Goal: Task Accomplishment & Management: Manage account settings

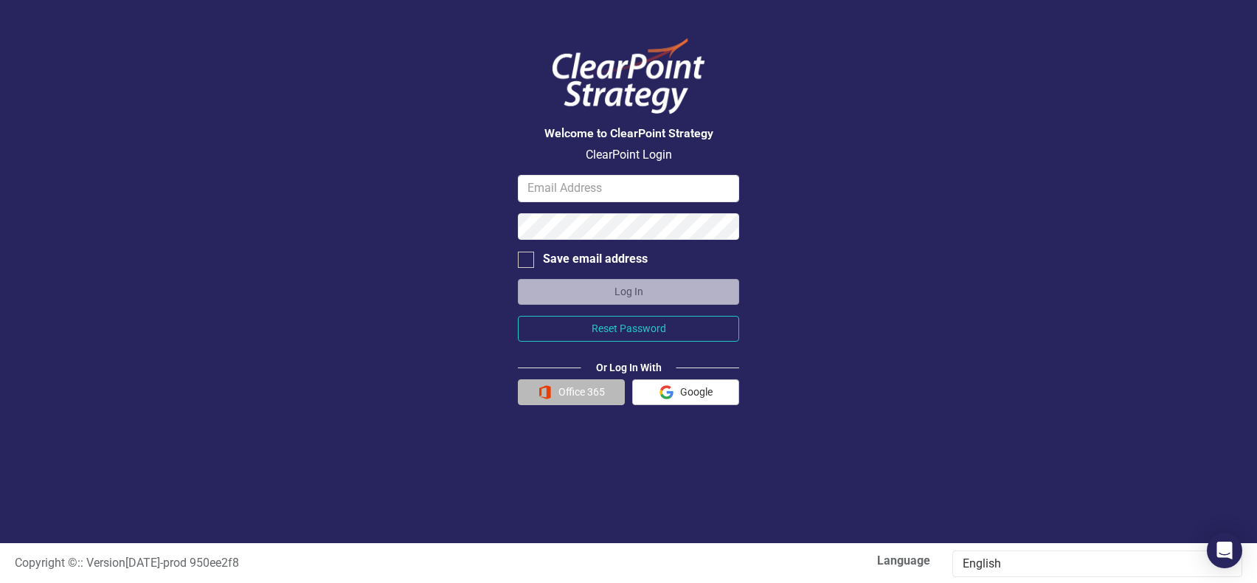
click at [571, 396] on button "Office 365" at bounding box center [571, 392] width 107 height 26
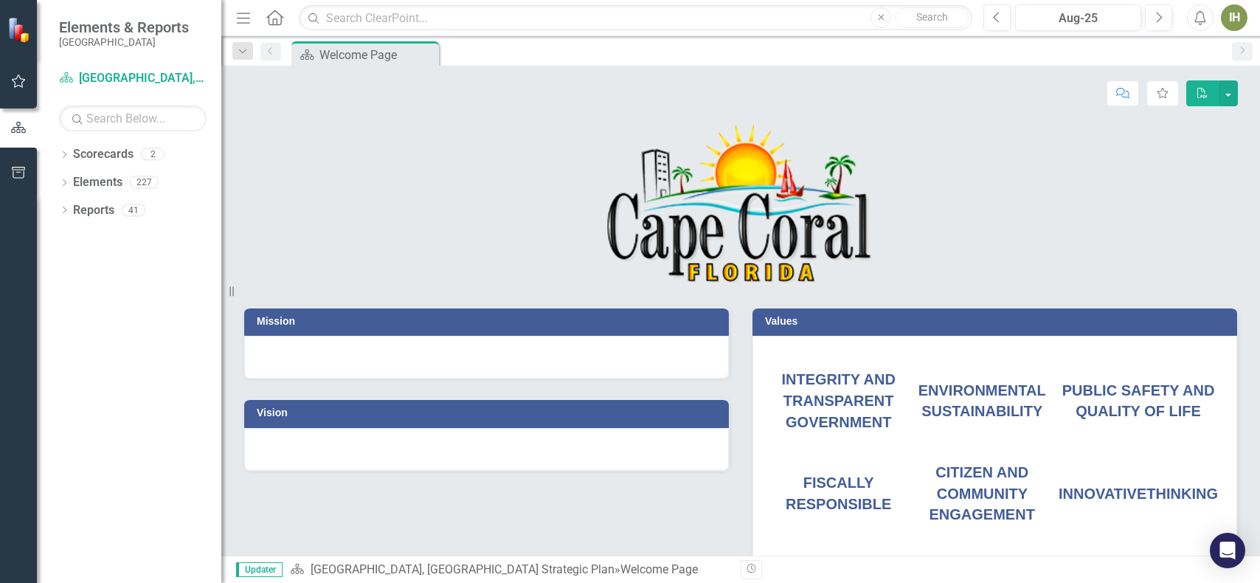
click at [243, 22] on icon "button" at bounding box center [243, 18] width 13 height 10
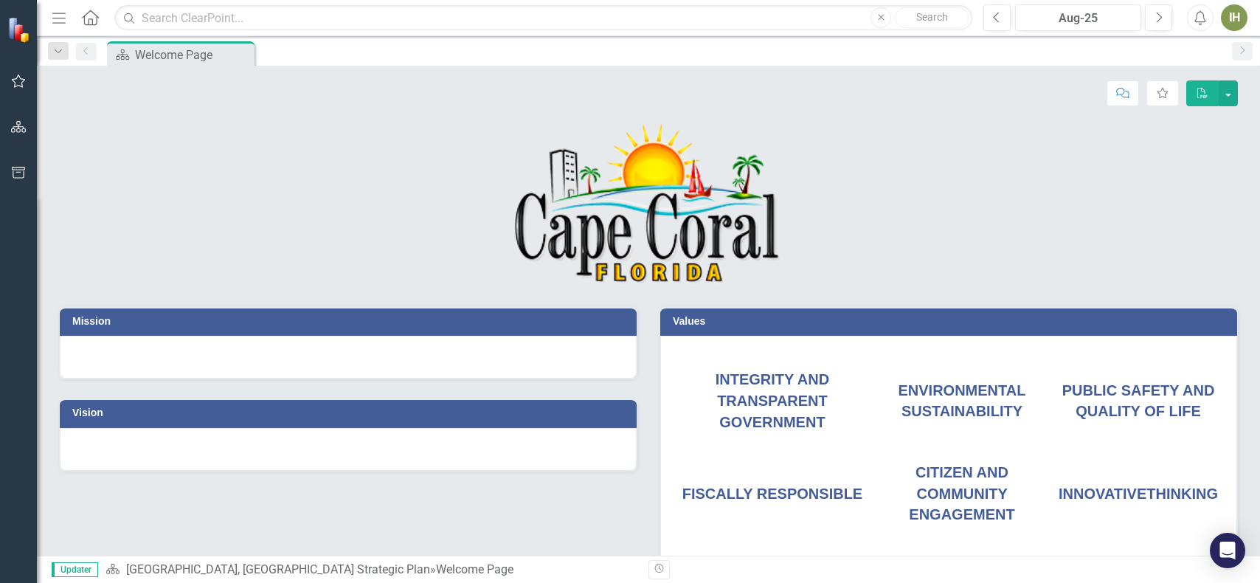
click at [72, 49] on div "Dropdown Search Scorecard Welcome Page Pin" at bounding box center [58, 51] width 35 height 17
click at [60, 18] on icon "Menu" at bounding box center [58, 17] width 19 height 15
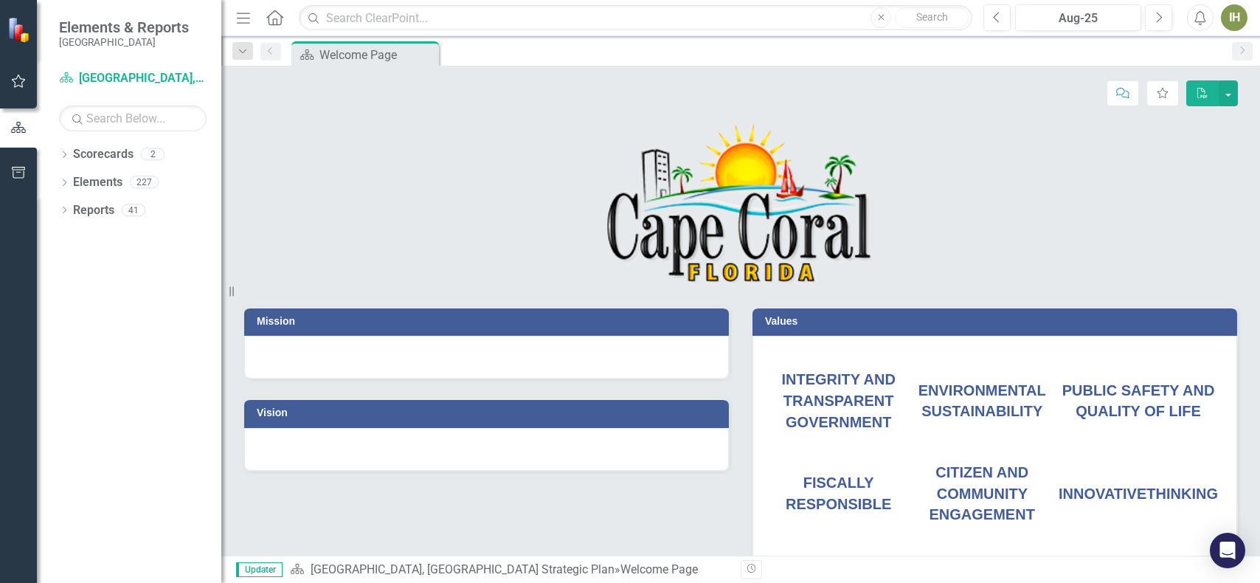
click at [18, 83] on icon "button" at bounding box center [18, 81] width 15 height 12
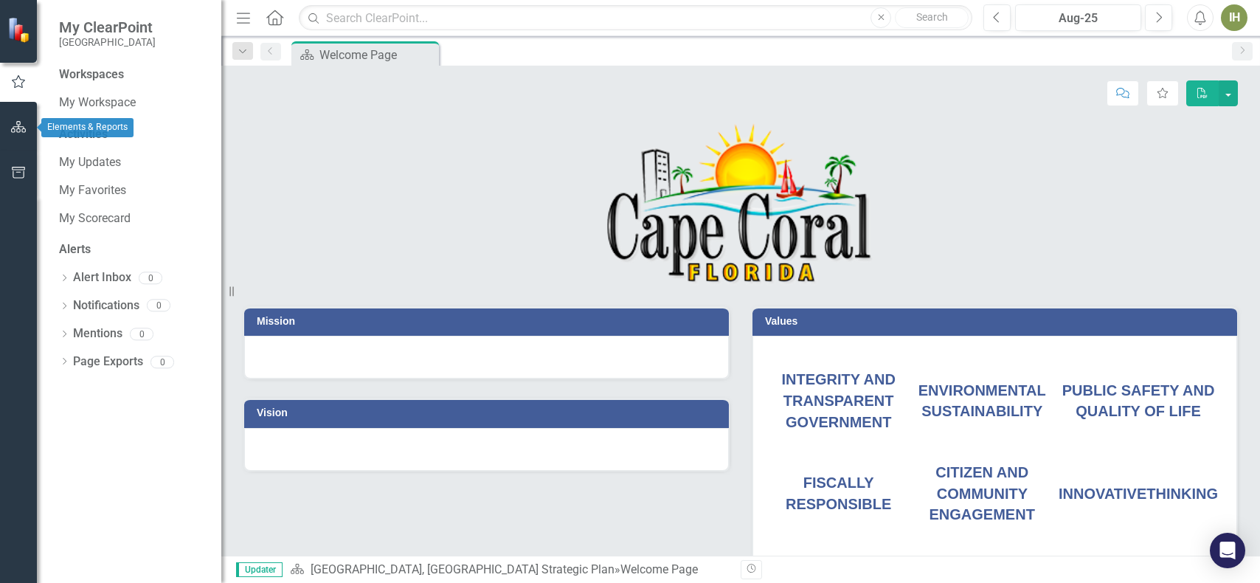
click at [11, 123] on icon "button" at bounding box center [18, 127] width 15 height 12
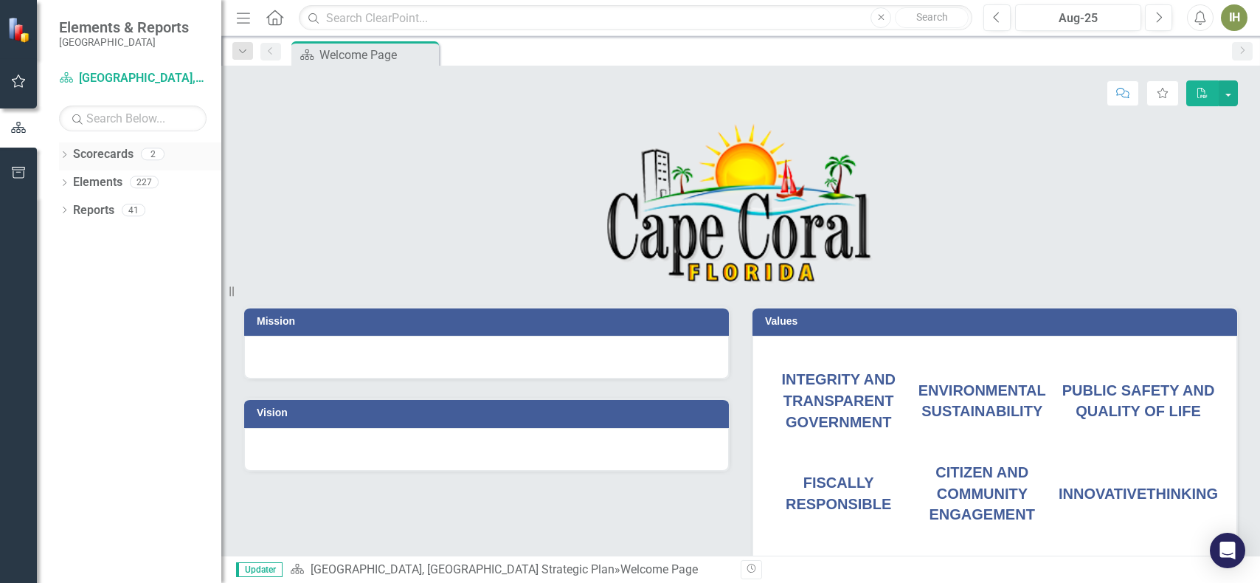
click at [62, 150] on div "Dropdown" at bounding box center [64, 156] width 10 height 13
click at [149, 180] on link "[GEOGRAPHIC_DATA], [GEOGRAPHIC_DATA] Strategic Plan" at bounding box center [151, 182] width 140 height 17
click at [167, 184] on link "[GEOGRAPHIC_DATA], [GEOGRAPHIC_DATA] Strategic Plan" at bounding box center [151, 182] width 140 height 17
click at [89, 188] on link "[GEOGRAPHIC_DATA], [GEOGRAPHIC_DATA] Strategic Plan" at bounding box center [151, 182] width 140 height 17
click at [87, 186] on link "[GEOGRAPHIC_DATA], [GEOGRAPHIC_DATA] Strategic Plan" at bounding box center [151, 182] width 140 height 17
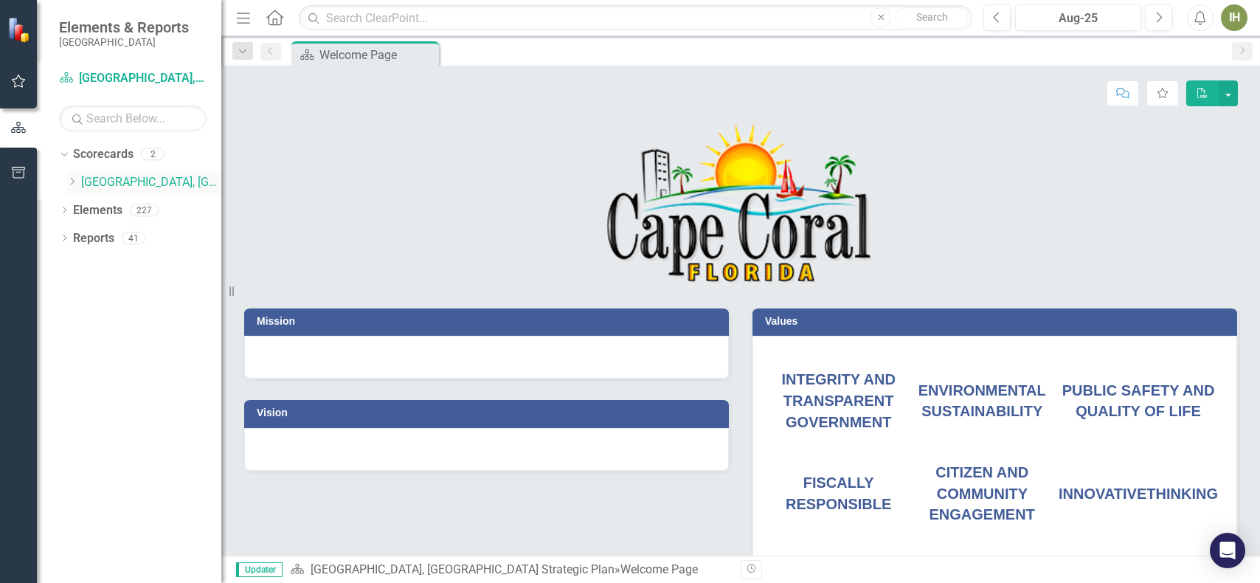
click at [71, 182] on icon "Dropdown" at bounding box center [71, 181] width 11 height 9
drag, startPoint x: 167, startPoint y: 213, endPoint x: 105, endPoint y: 212, distance: 62.7
click at [167, 213] on link "City Manager's Office" at bounding box center [158, 210] width 125 height 17
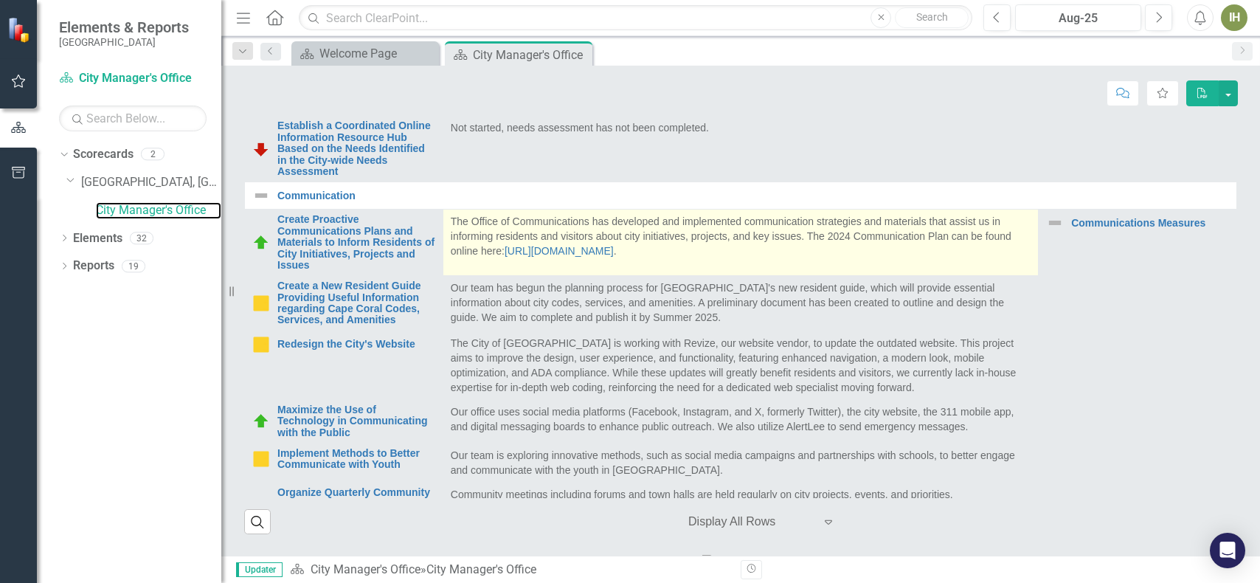
scroll to position [369, 0]
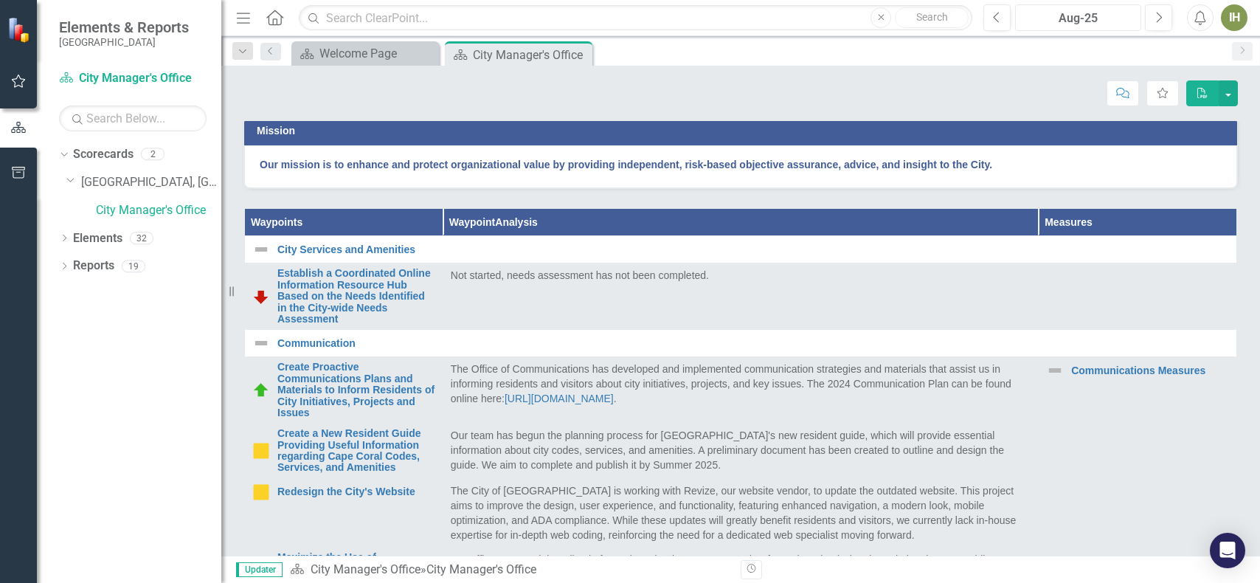
click at [1066, 18] on div "Aug-25" at bounding box center [1078, 19] width 116 height 18
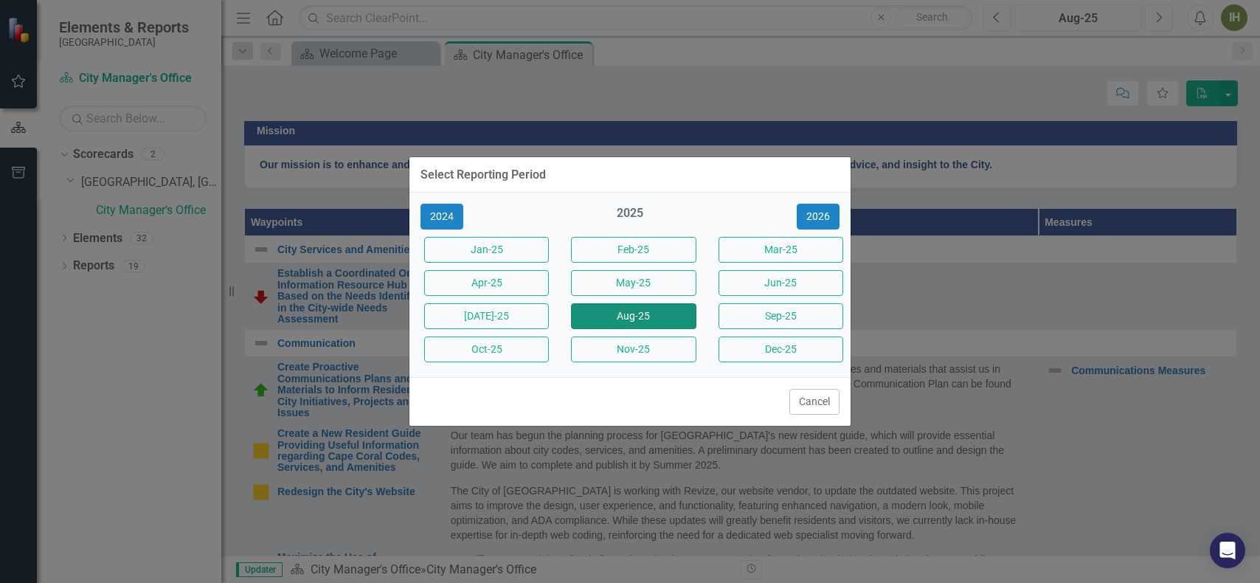
click at [625, 321] on button "Aug-25" at bounding box center [633, 316] width 125 height 26
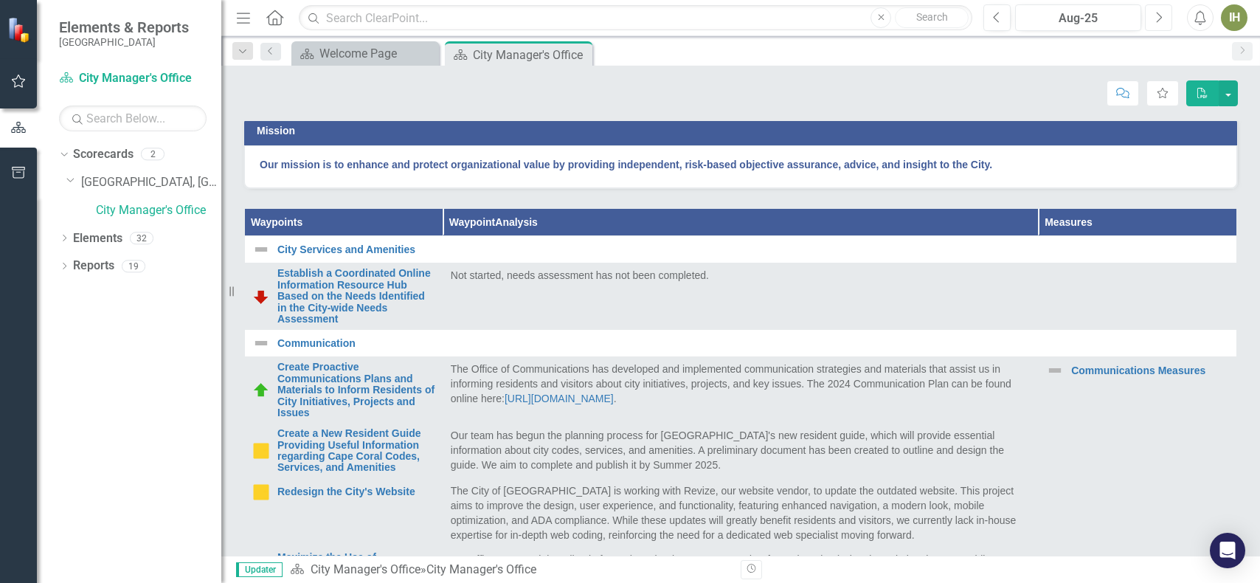
click at [1158, 18] on icon "Next" at bounding box center [1159, 17] width 8 height 13
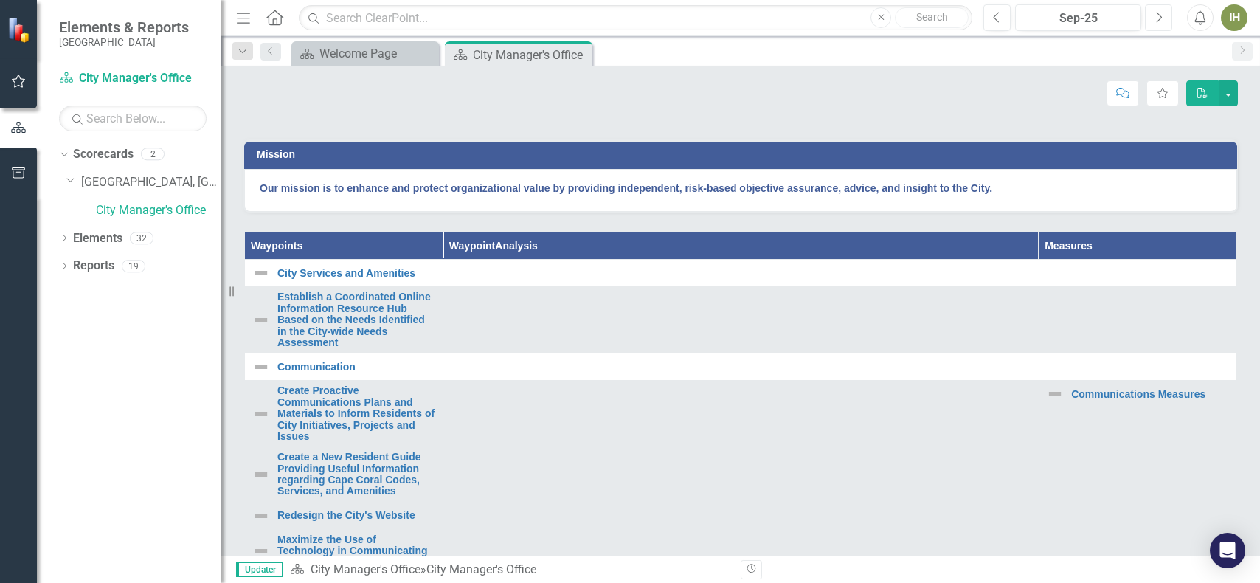
scroll to position [369, 0]
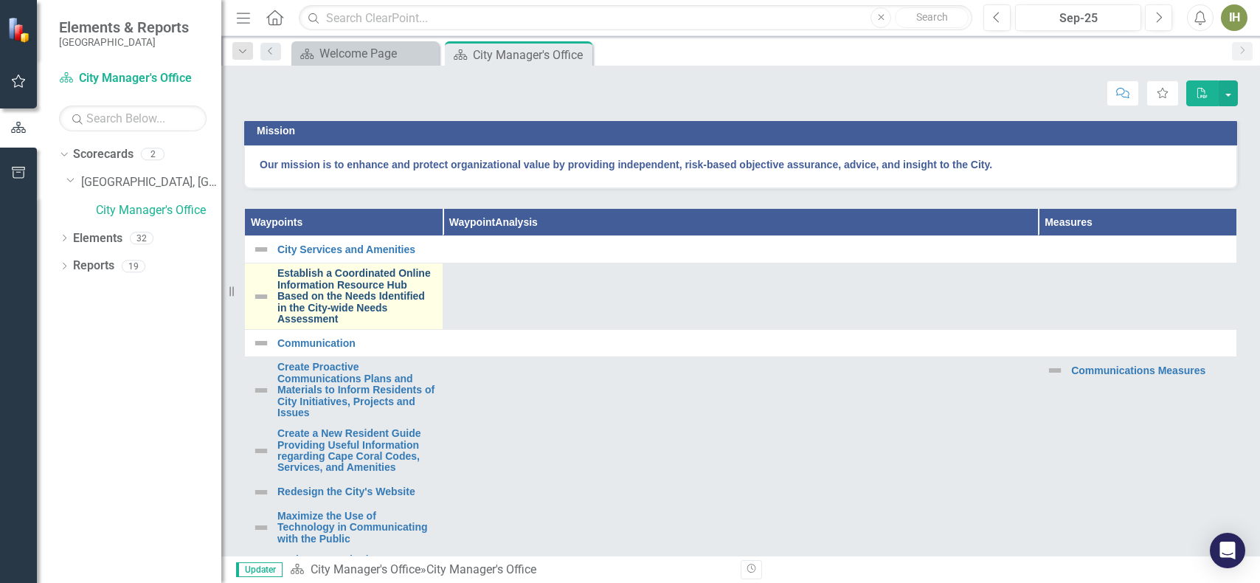
click at [390, 325] on link "Establish a Coordinated Online Information Resource Hub Based on the Needs Iden…" at bounding box center [356, 296] width 158 height 57
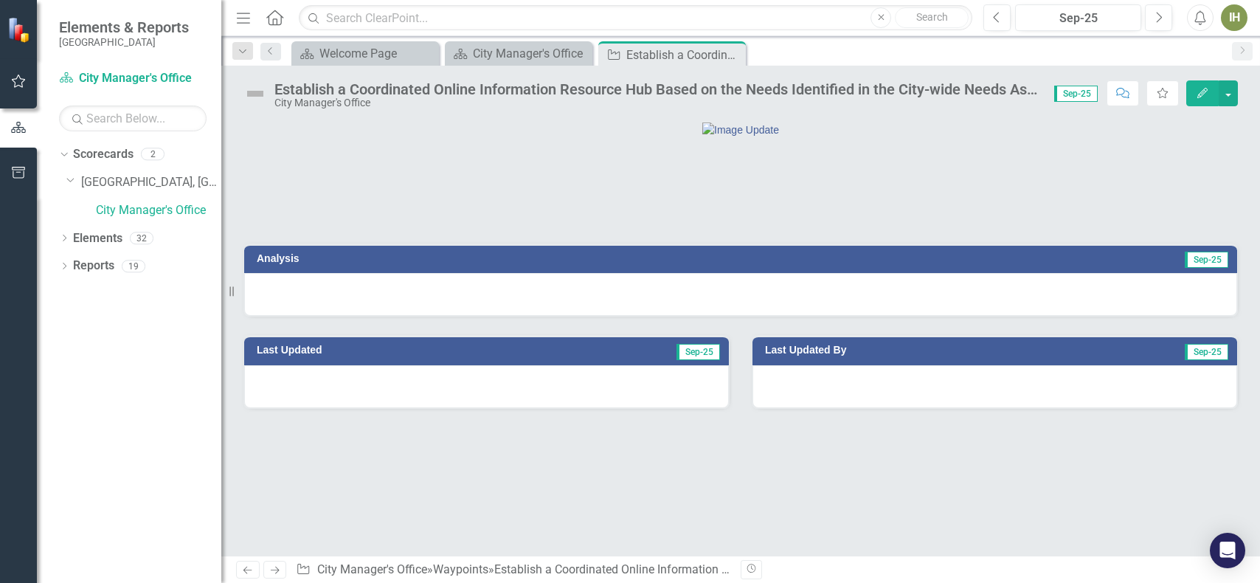
click at [1204, 93] on icon "Edit" at bounding box center [1202, 93] width 13 height 10
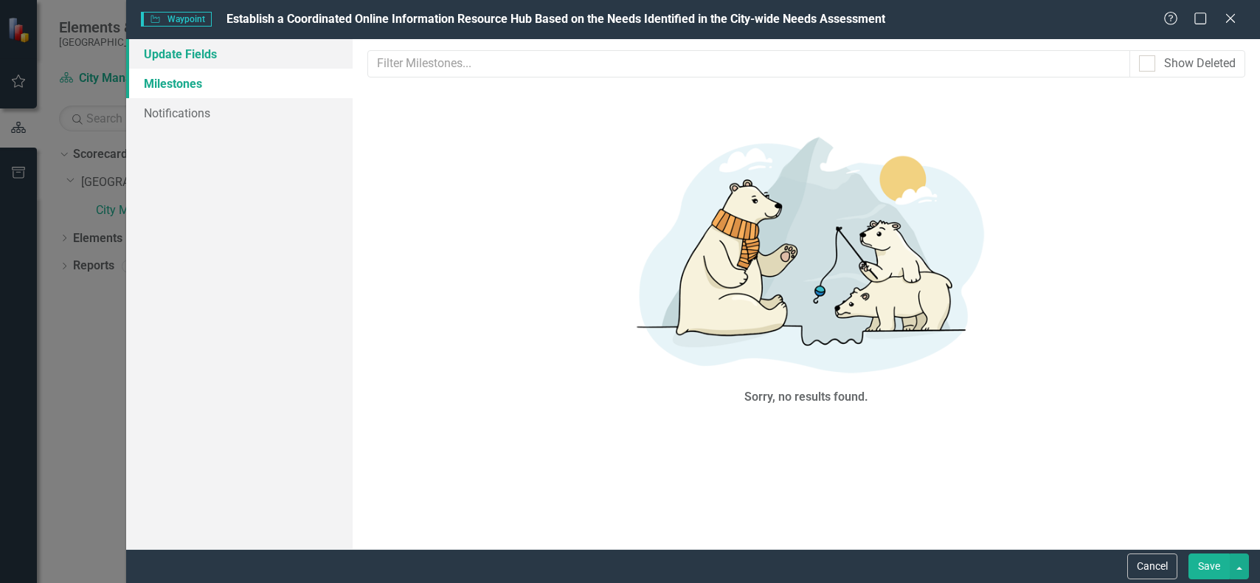
click at [196, 58] on link "Update Fields" at bounding box center [239, 54] width 227 height 30
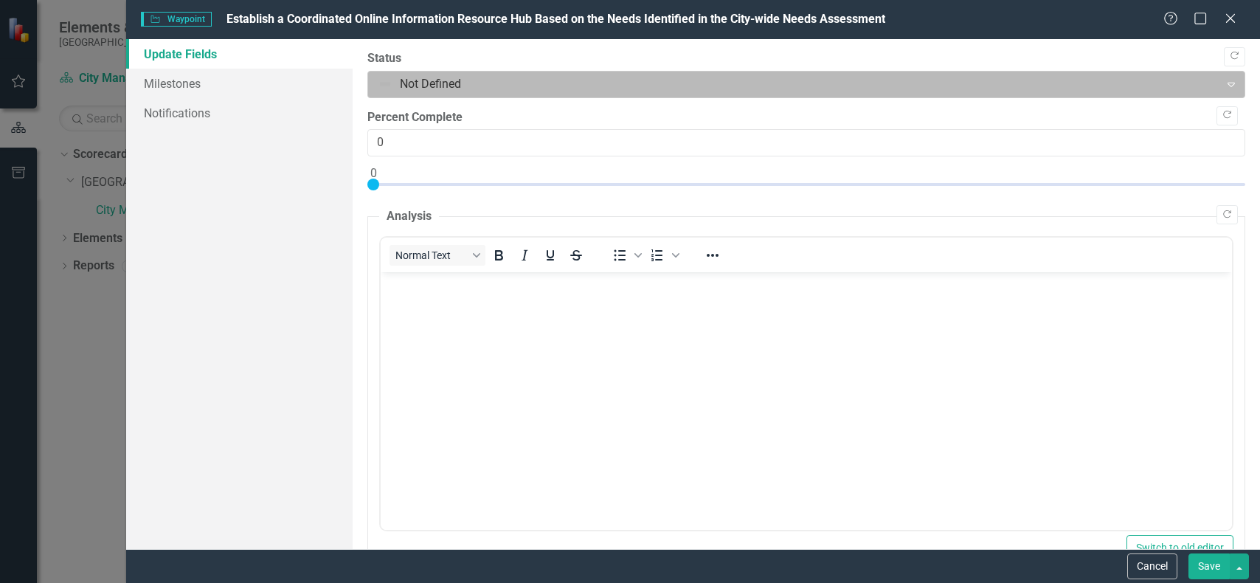
click at [661, 82] on div at bounding box center [794, 85] width 832 height 20
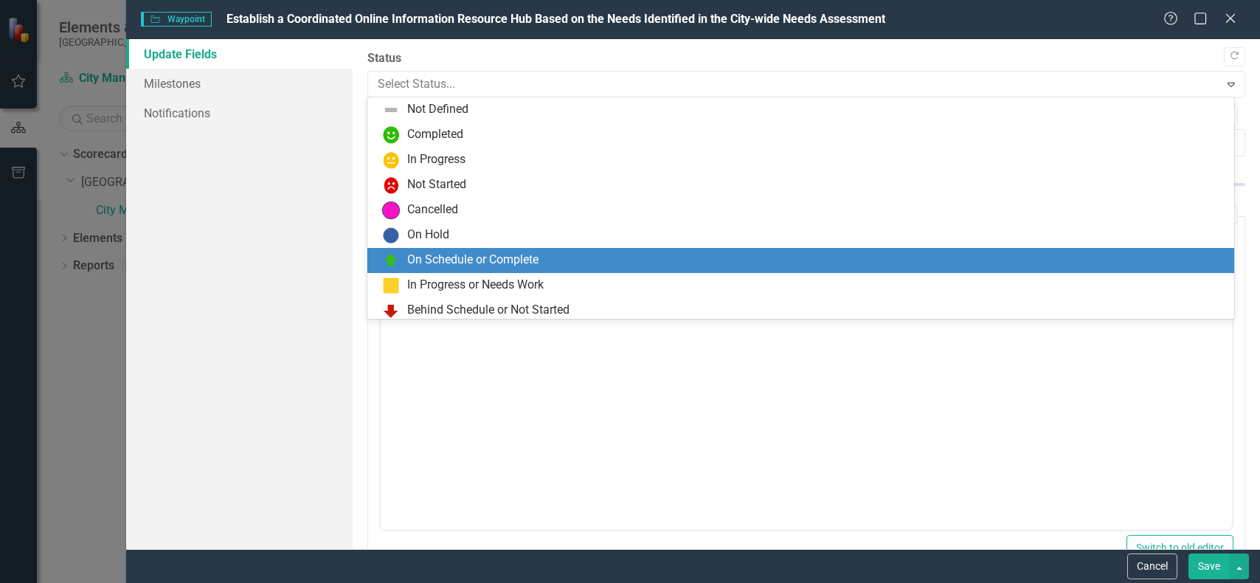
click at [633, 260] on div "On Schedule or Complete" at bounding box center [803, 261] width 843 height 18
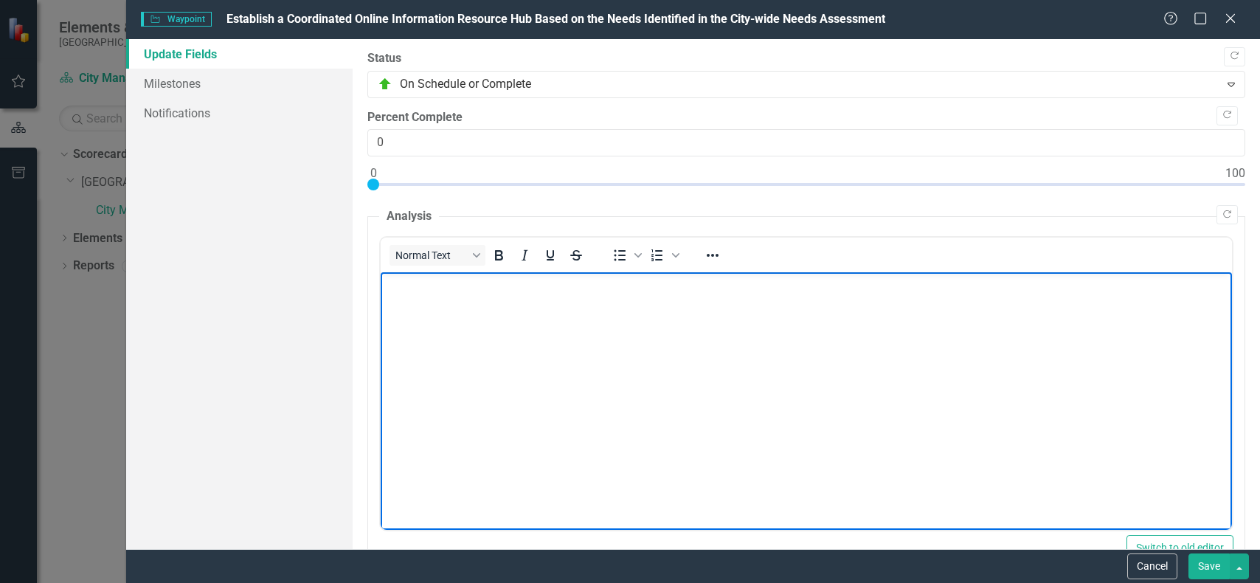
click at [455, 286] on p "Rich Text Area. Press ALT-0 for help." at bounding box center [806, 285] width 844 height 18
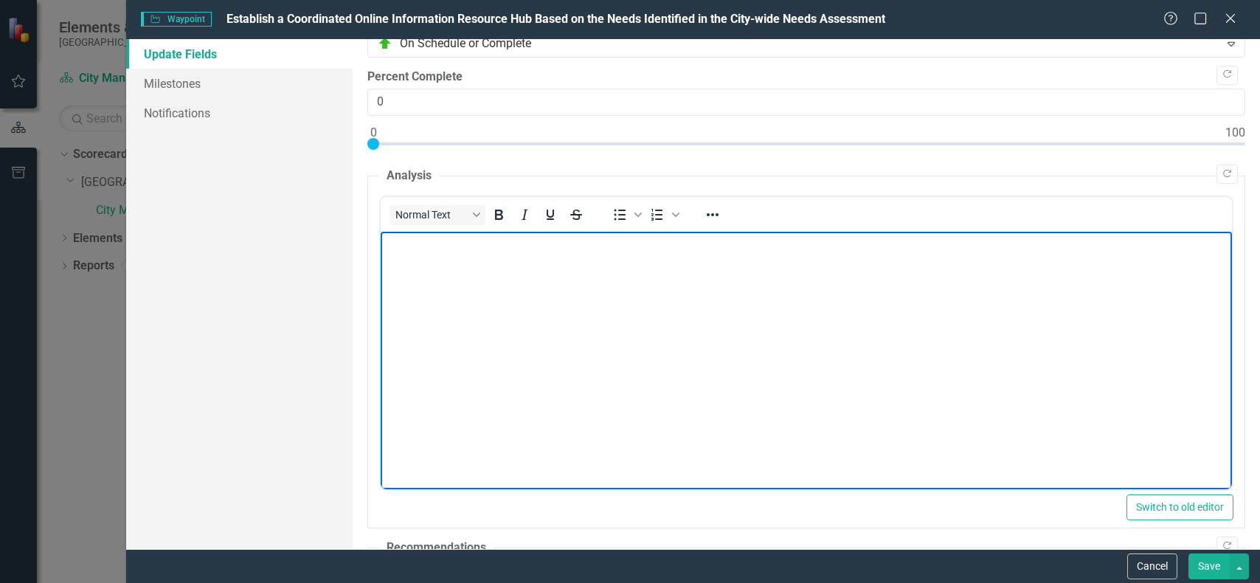
scroll to position [74, 0]
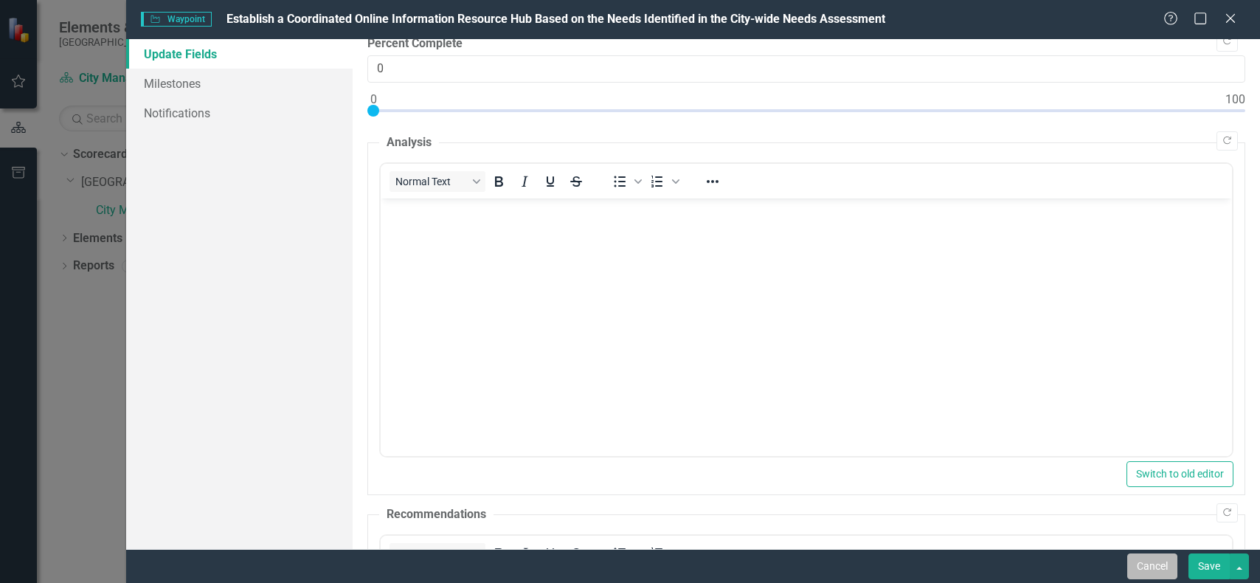
click at [1139, 563] on button "Cancel" at bounding box center [1152, 566] width 50 height 26
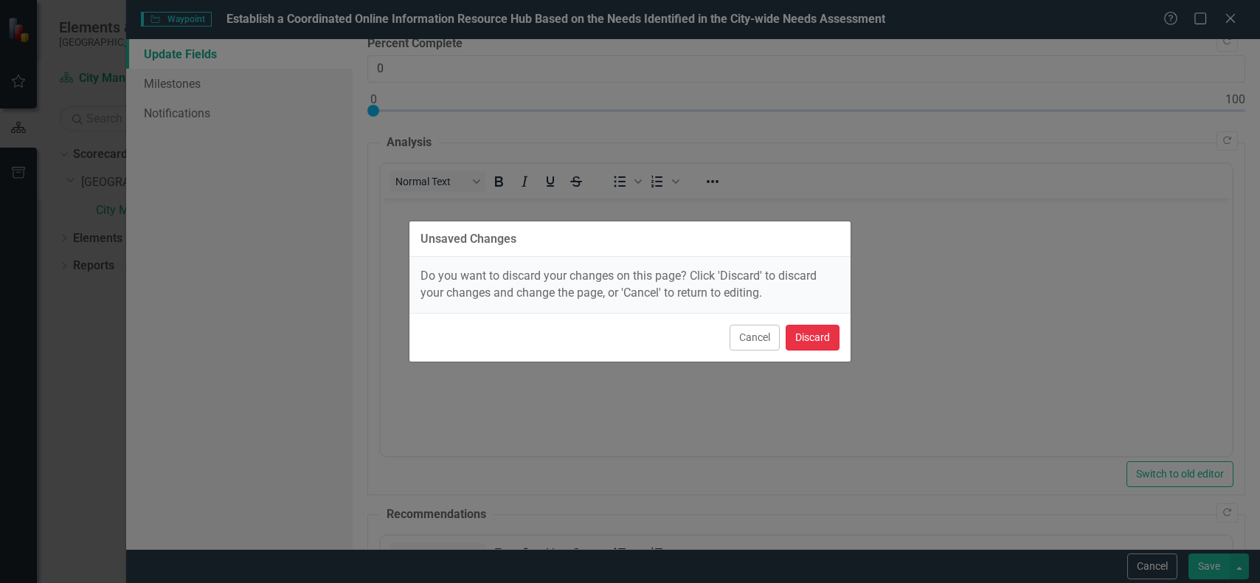
click at [822, 345] on button "Discard" at bounding box center [813, 338] width 54 height 26
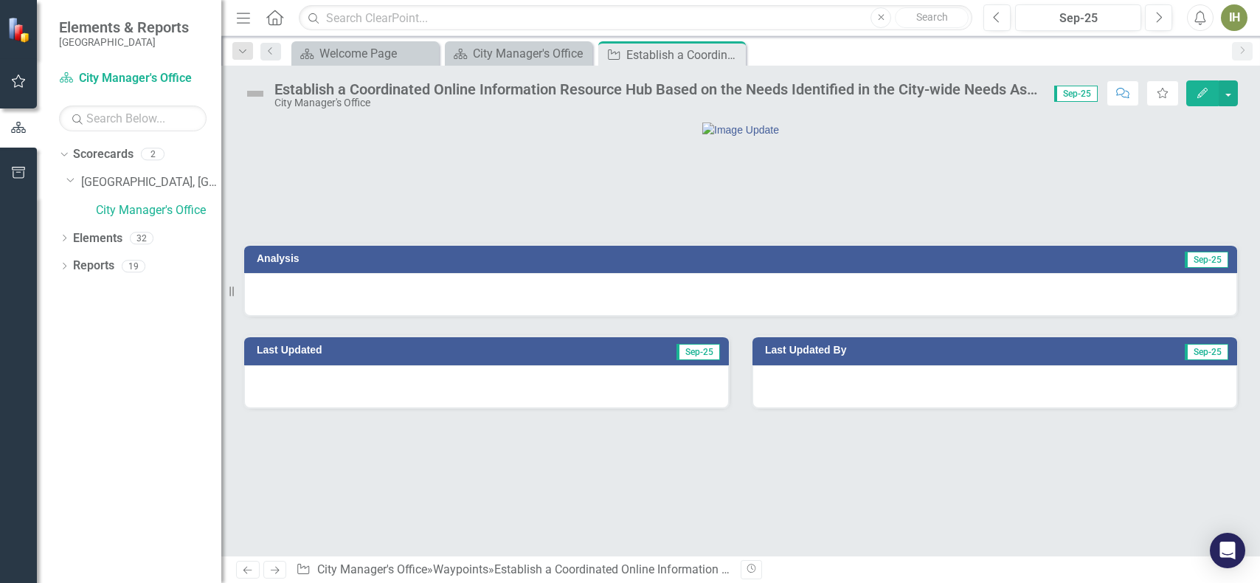
click at [845, 225] on div at bounding box center [740, 203] width 995 height 43
click at [732, 51] on icon "Close" at bounding box center [732, 55] width 15 height 12
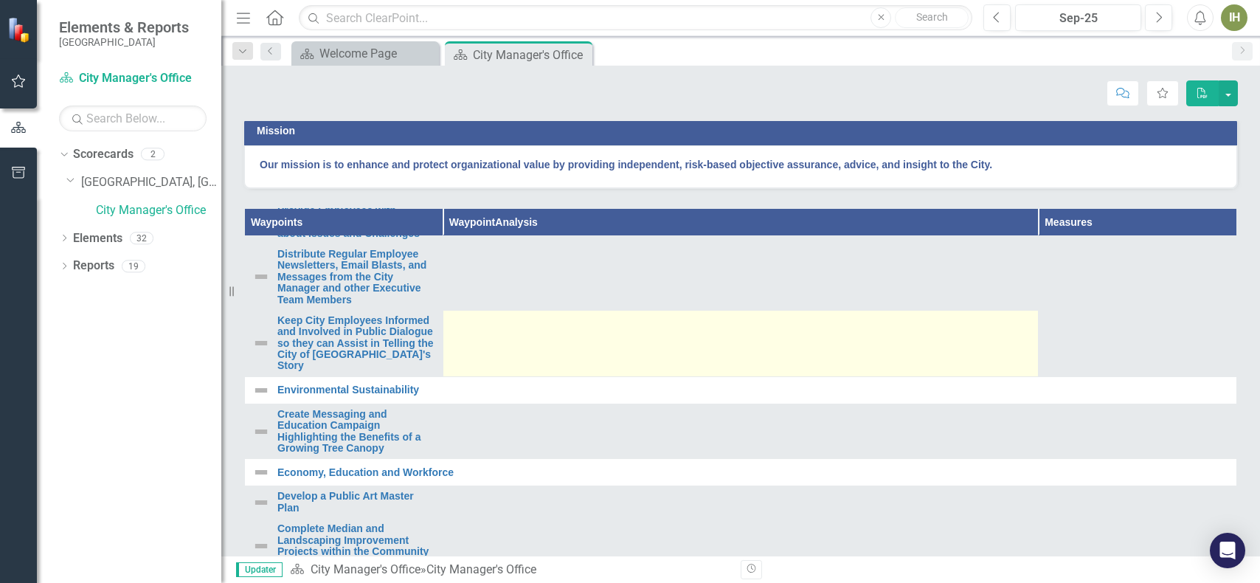
scroll to position [738, 0]
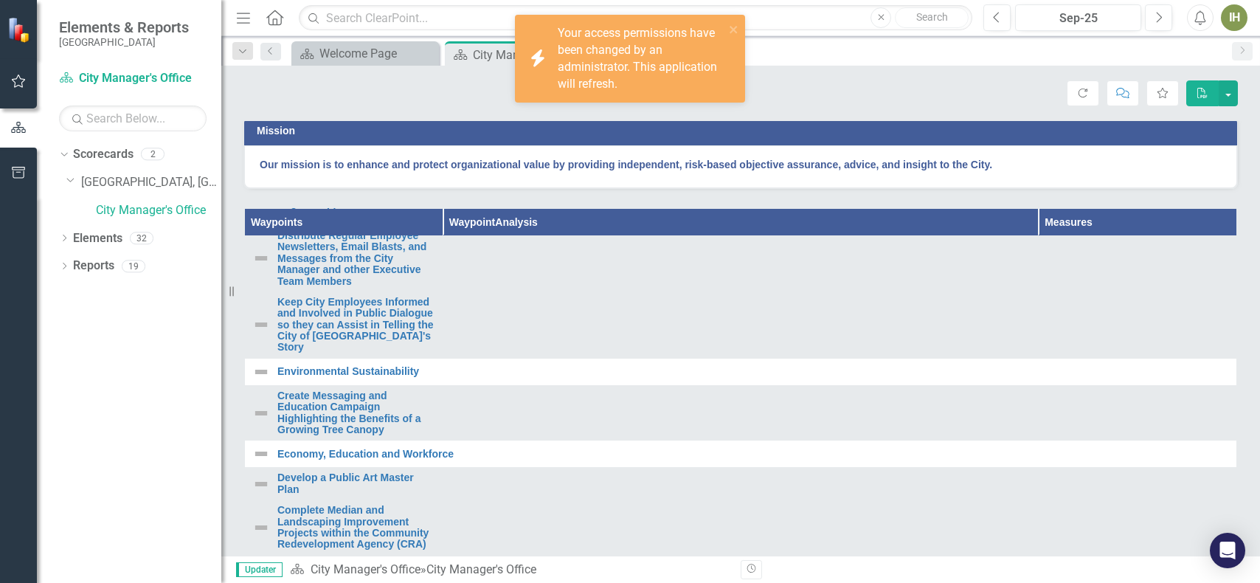
click at [916, 178] on div "Mission Our mission is to enhance and protect organizational value by providing…" at bounding box center [740, 142] width 1017 height 91
